Goal: Task Accomplishment & Management: Use online tool/utility

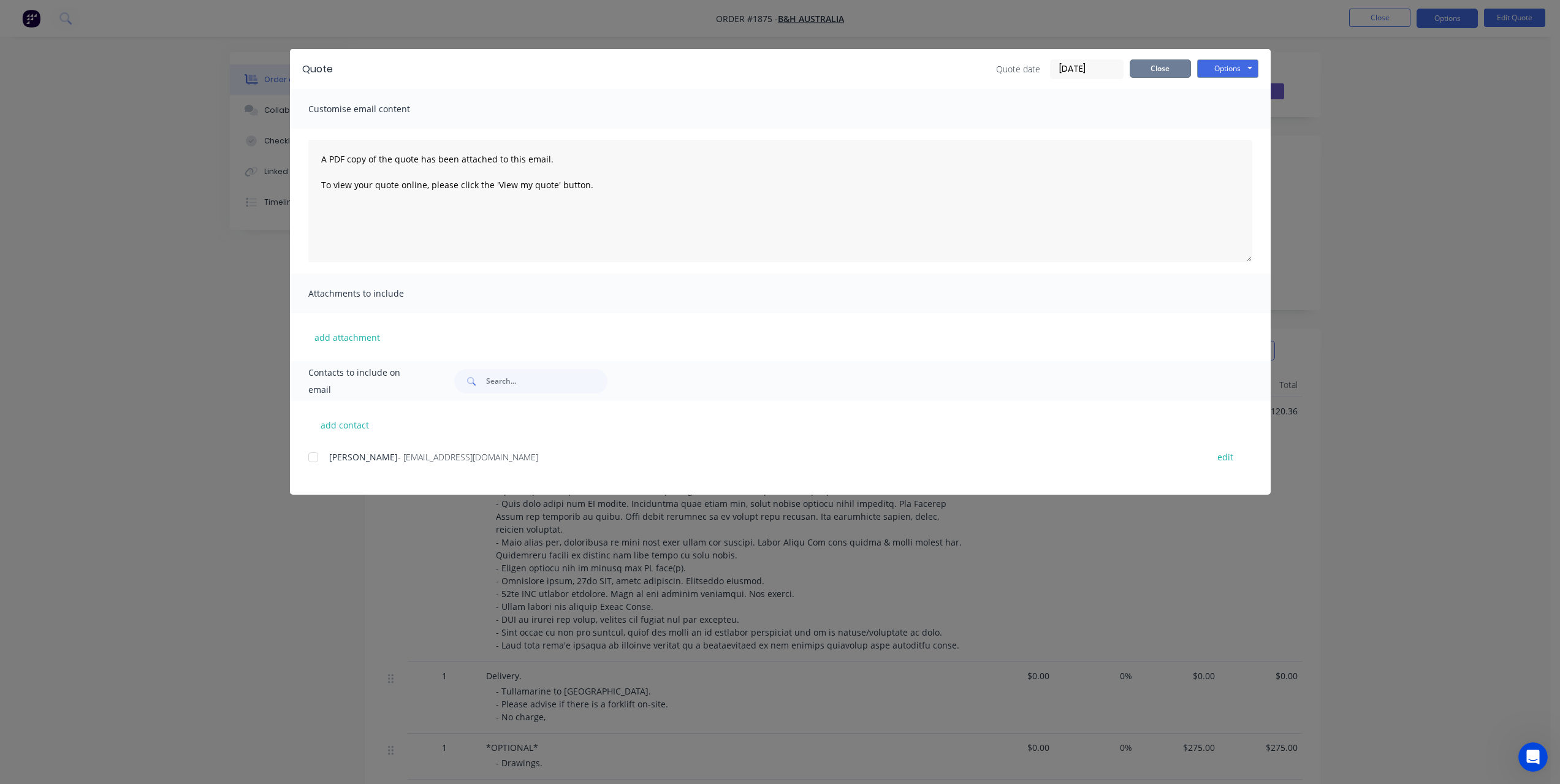
click at [1157, 70] on button "Close" at bounding box center [1160, 68] width 61 height 19
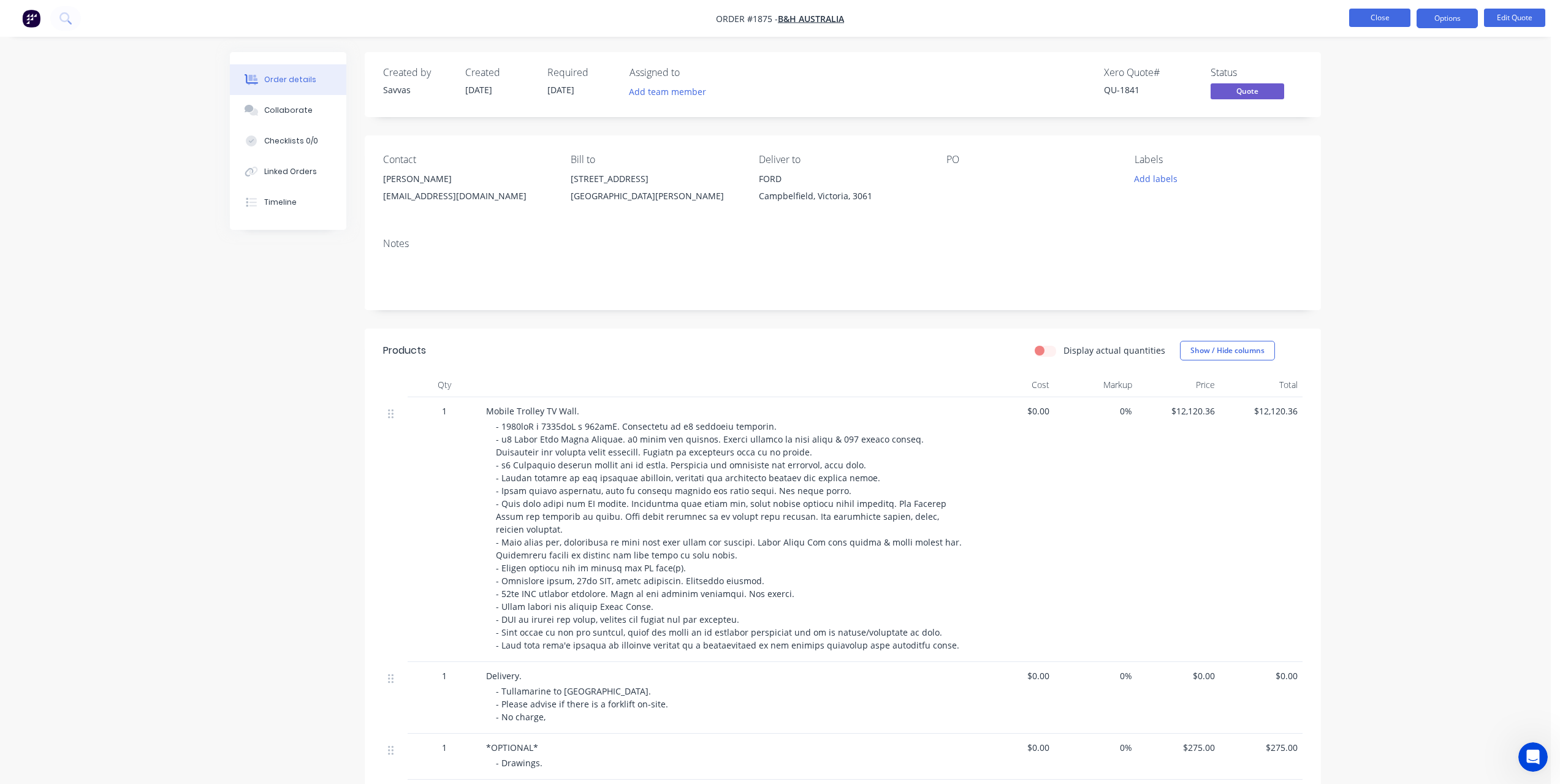
click at [1373, 18] on button "Close" at bounding box center [1380, 17] width 61 height 19
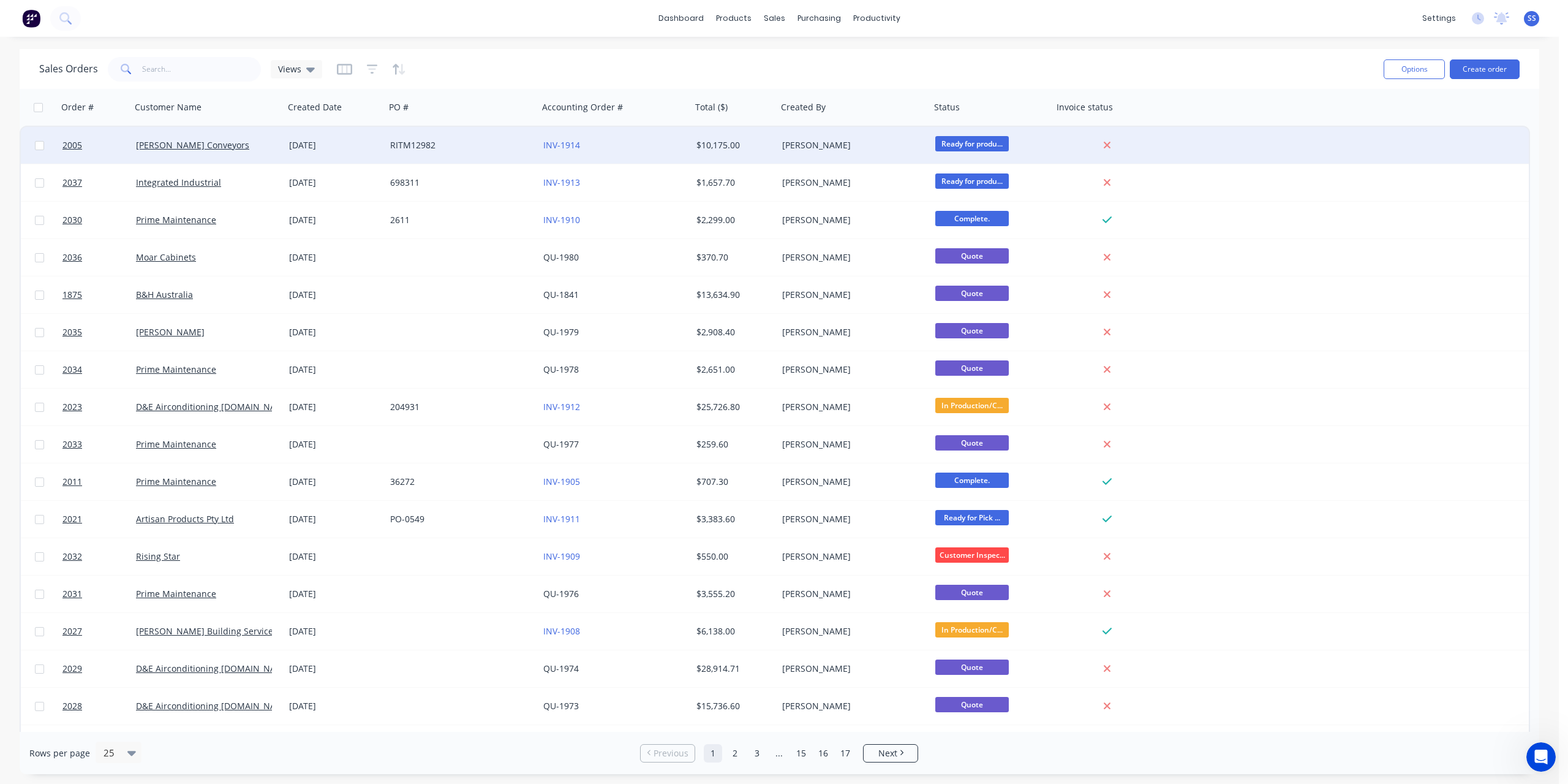
click at [491, 153] on div "RITM12982" at bounding box center [462, 145] width 153 height 36
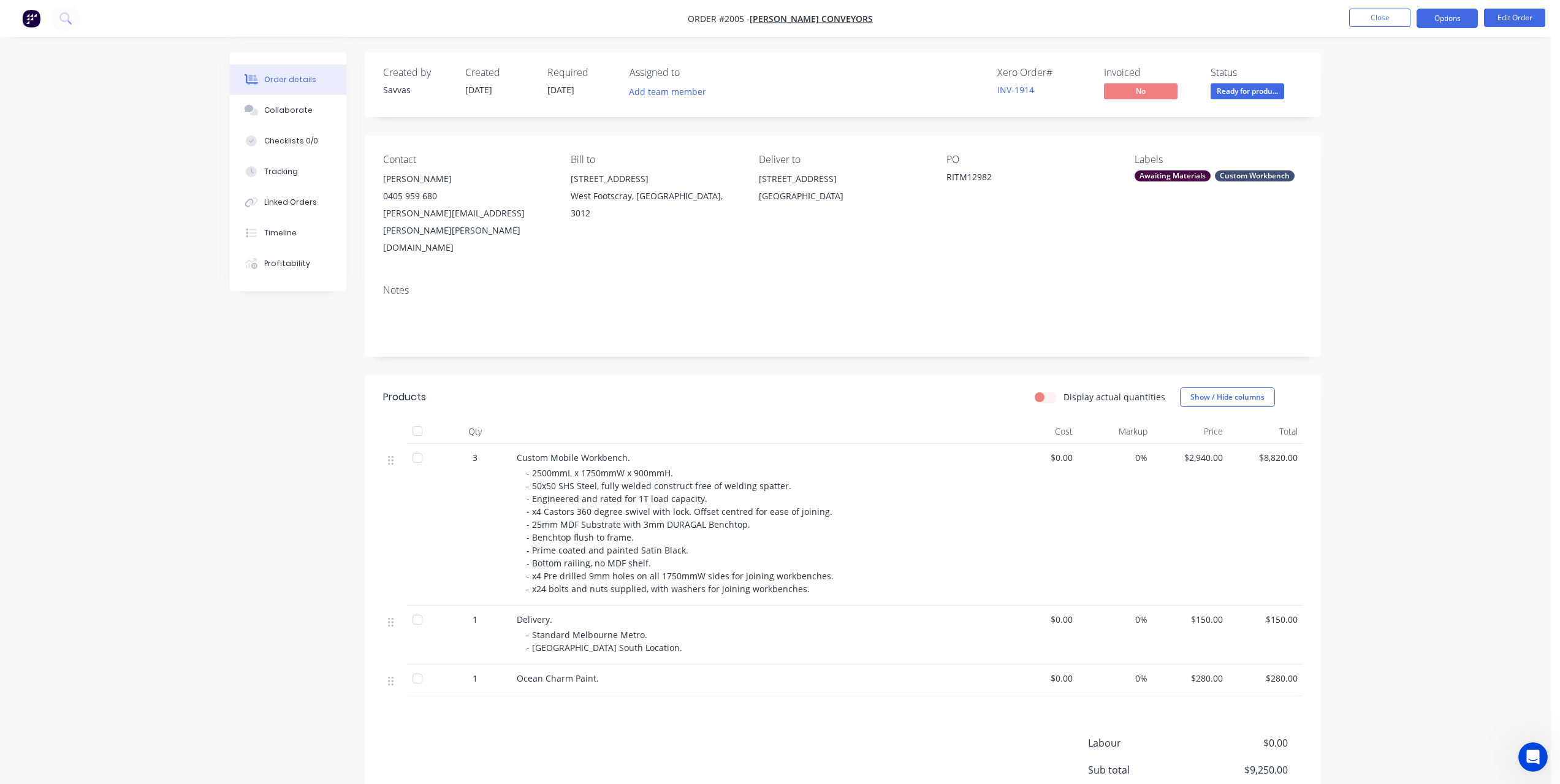
click at [1459, 21] on button "Options" at bounding box center [1446, 18] width 61 height 19
click at [1401, 65] on div "Invoice" at bounding box center [1411, 74] width 113 height 18
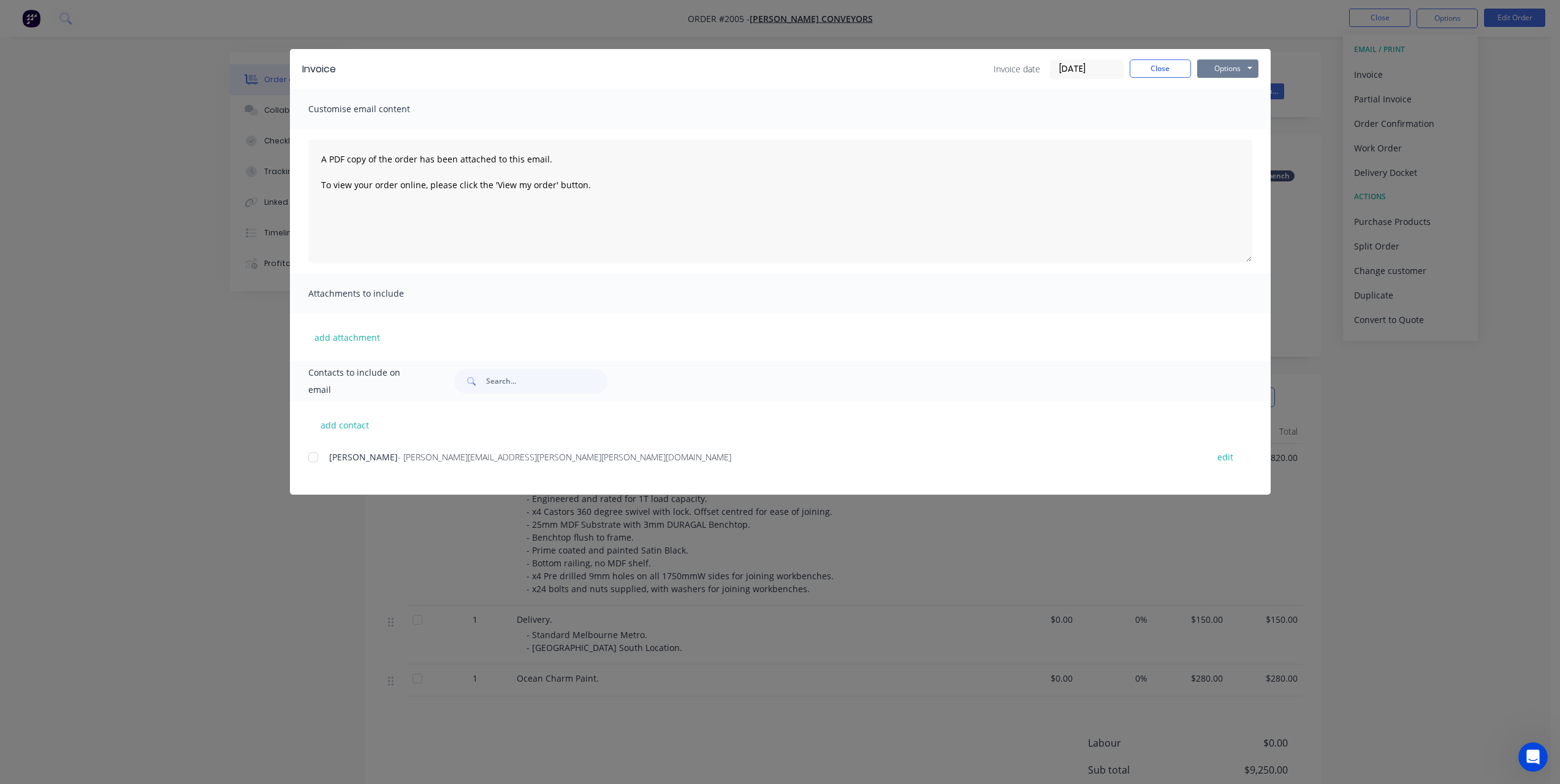
click at [1245, 70] on button "Options" at bounding box center [1227, 68] width 61 height 19
click at [1247, 109] on button "Print" at bounding box center [1236, 110] width 78 height 20
